Goal: Find specific page/section: Find specific page/section

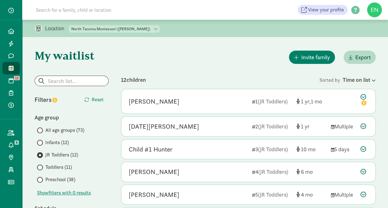
click at [57, 173] on div "All age groups (73) Infants (12) JR Toddlers (12) Toddlers (11) Preschool (38)" at bounding box center [72, 154] width 74 height 57
click at [57, 177] on span "Preschool (38)" at bounding box center [60, 179] width 30 height 7
click at [41, 178] on input "Preschool (38)" at bounding box center [39, 180] width 4 height 4
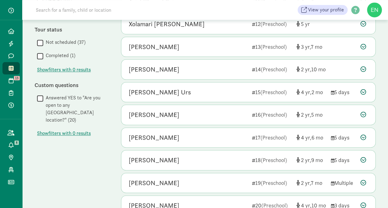
scroll to position [357, 0]
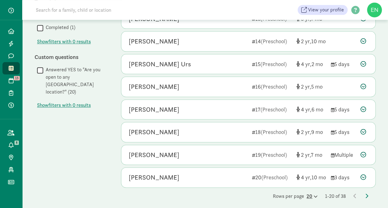
click at [312, 194] on icon at bounding box center [314, 196] width 5 height 4
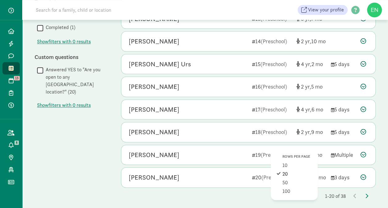
click at [302, 191] on div "Rows per page 10 20 50 100" at bounding box center [293, 174] width 47 height 51
click at [301, 190] on div "100" at bounding box center [296, 190] width 29 height 7
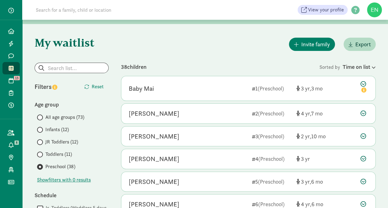
scroll to position [0, 0]
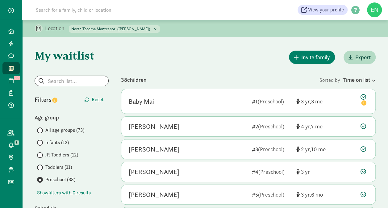
click at [166, 59] on div "Invite family Export" at bounding box center [248, 57] width 254 height 16
click at [133, 81] on div "38 children" at bounding box center [220, 80] width 198 height 8
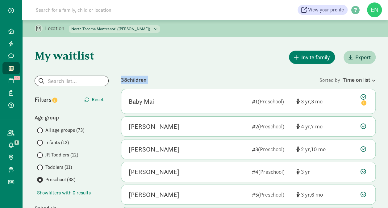
drag, startPoint x: 133, startPoint y: 81, endPoint x: 194, endPoint y: 83, distance: 60.2
click at [194, 83] on div "38 children" at bounding box center [220, 80] width 198 height 8
